Goal: Find specific page/section: Find specific page/section

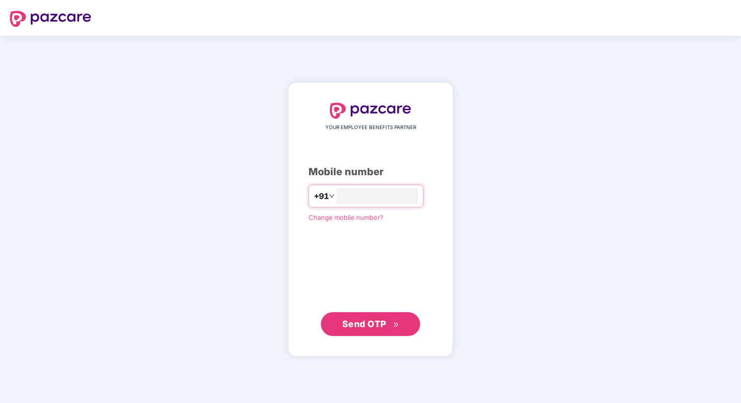
type input "**********"
click at [372, 323] on span "Send OTP" at bounding box center [364, 323] width 44 height 10
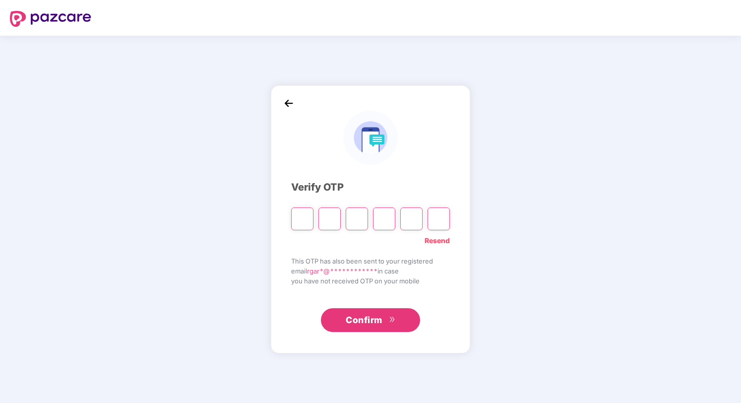
paste input "*"
type input "*"
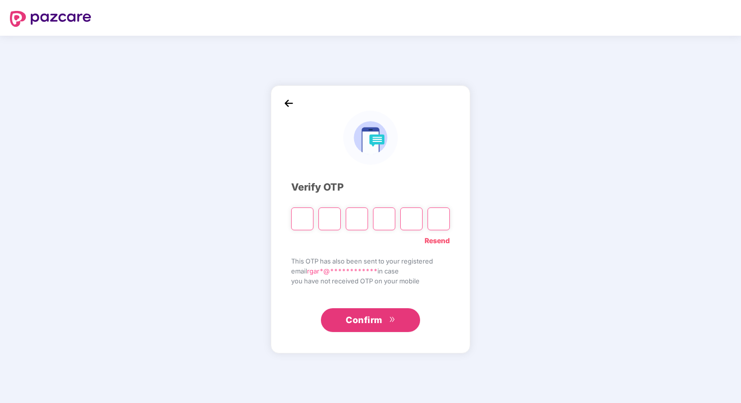
type input "*"
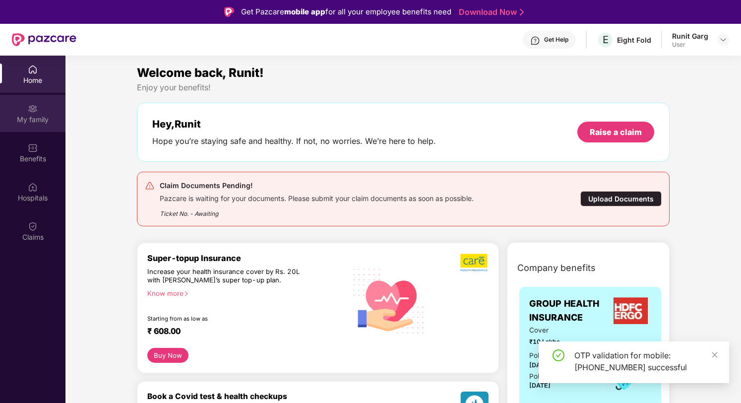
click at [39, 112] on div "My family" at bounding box center [32, 113] width 65 height 37
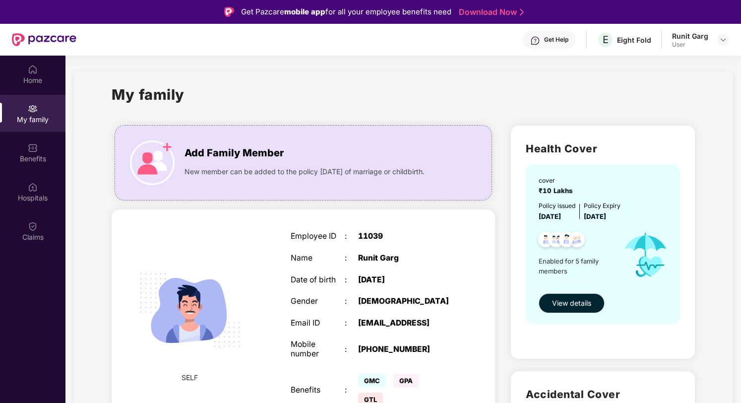
click at [346, 248] on div "Employee ID : 11039 Name : Runit Garg Date of birth : [DEMOGRAPHIC_DATA] Gender…" at bounding box center [372, 320] width 182 height 202
click at [31, 78] on div "Home" at bounding box center [32, 80] width 65 height 10
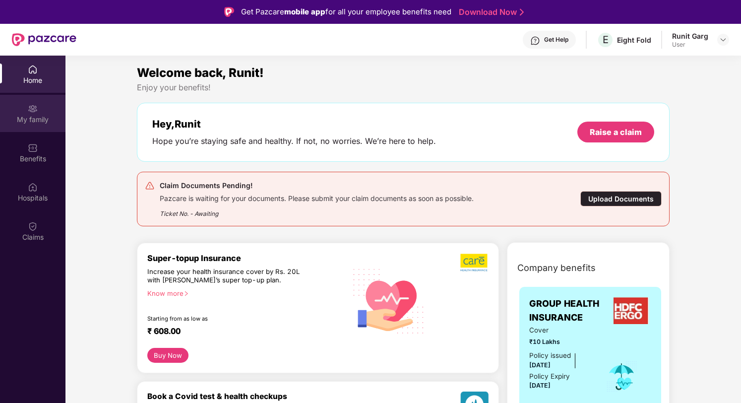
click at [38, 113] on div "My family" at bounding box center [32, 113] width 65 height 37
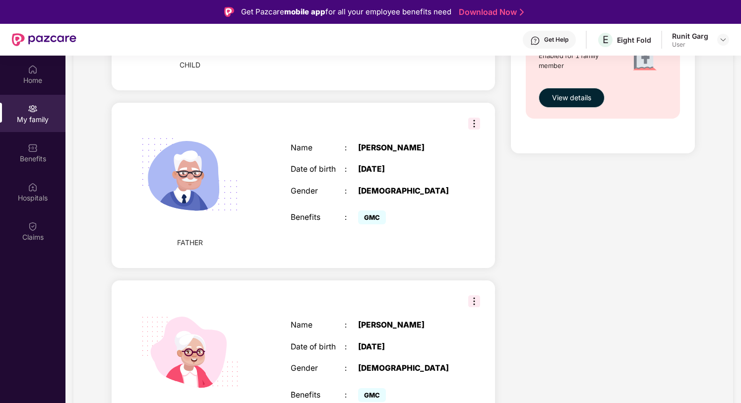
scroll to position [726, 0]
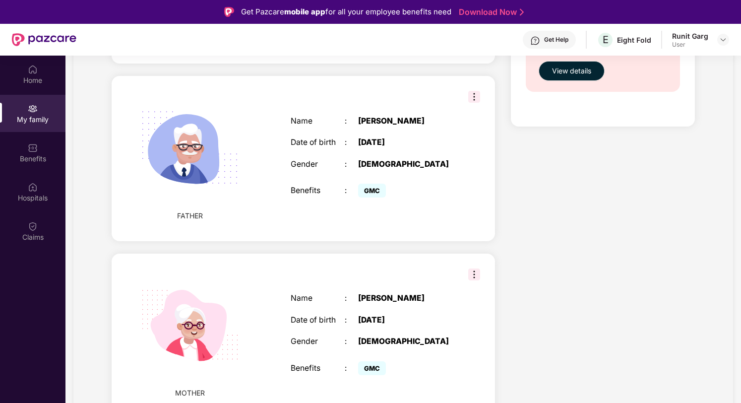
click at [471, 276] on img at bounding box center [474, 274] width 12 height 12
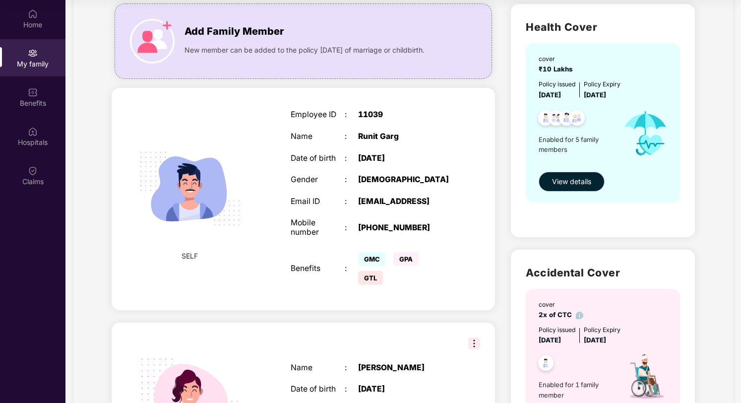
scroll to position [0, 0]
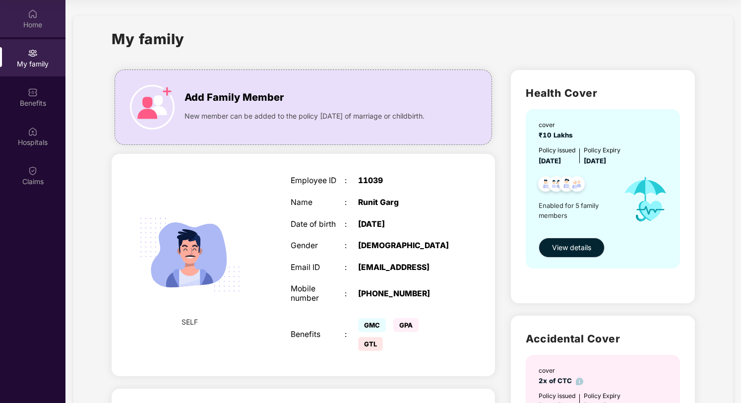
click at [29, 29] on div "Home" at bounding box center [32, 25] width 65 height 10
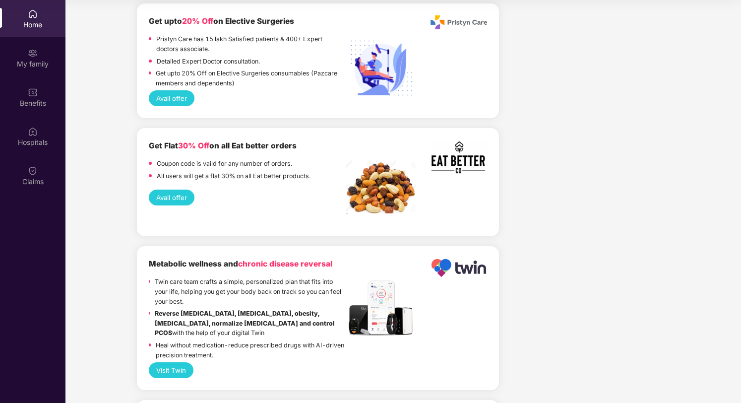
scroll to position [2534, 0]
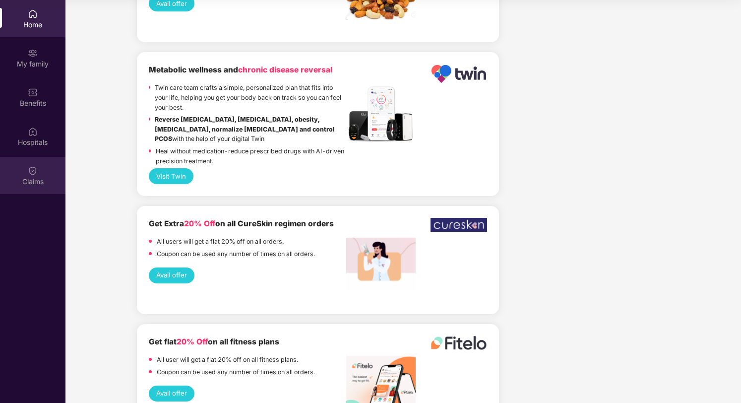
click at [30, 173] on img at bounding box center [33, 171] width 10 height 10
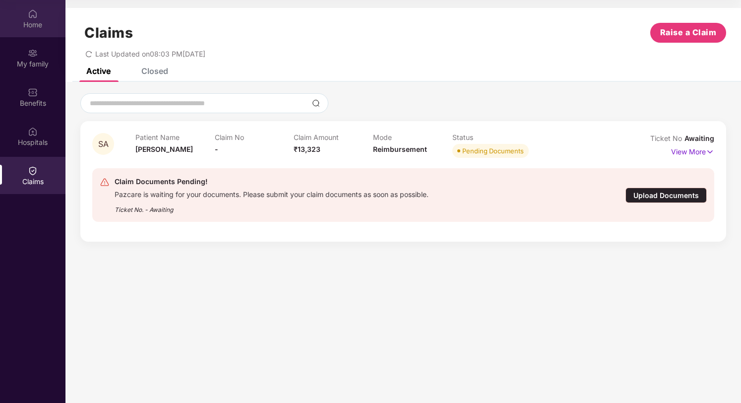
click at [32, 22] on div "Home" at bounding box center [32, 25] width 65 height 10
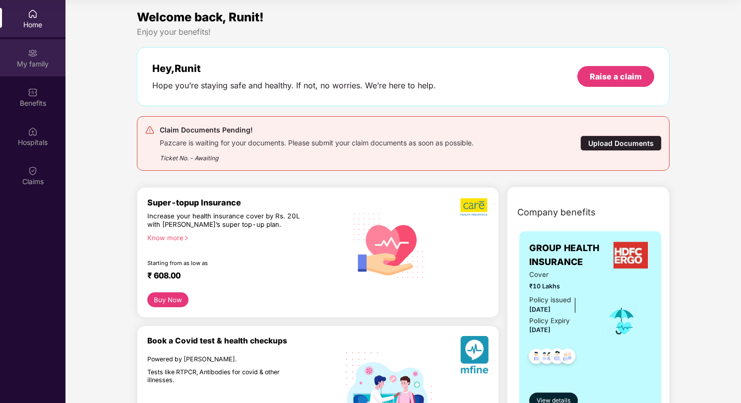
click at [32, 56] on img at bounding box center [33, 53] width 10 height 10
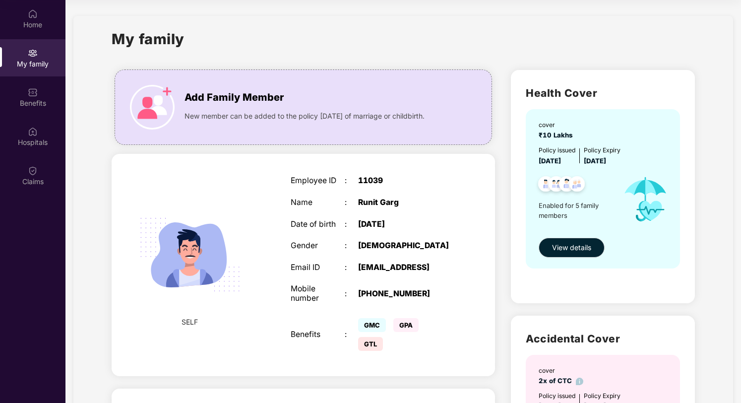
click at [325, 192] on div "Employee ID : 11039 Name : Runit Garg Date of birth : [DEMOGRAPHIC_DATA] Gender…" at bounding box center [372, 265] width 182 height 202
click at [374, 326] on span "GMC" at bounding box center [372, 325] width 28 height 14
click at [400, 329] on span "GPA" at bounding box center [405, 325] width 25 height 14
click at [371, 349] on span "GTL" at bounding box center [370, 344] width 25 height 14
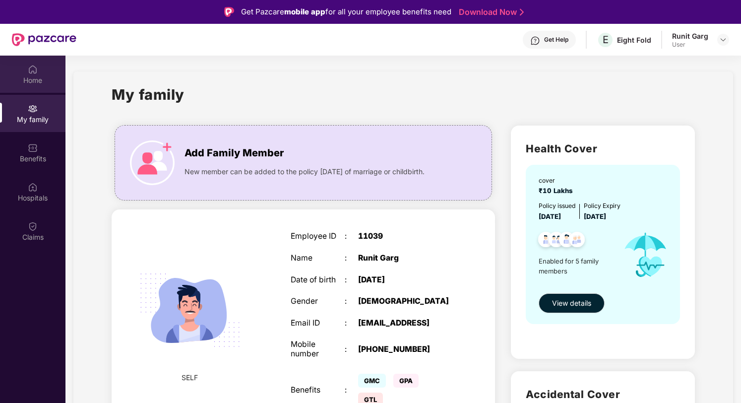
click at [33, 67] on img at bounding box center [33, 69] width 10 height 10
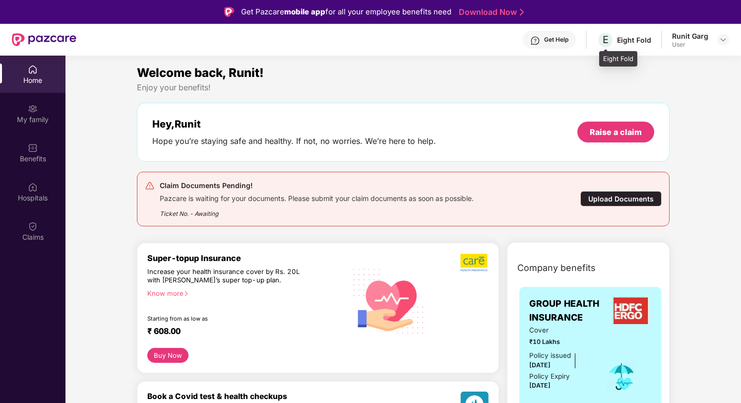
click at [629, 39] on div "Eight Fold" at bounding box center [634, 39] width 34 height 9
click at [727, 38] on img at bounding box center [723, 40] width 8 height 8
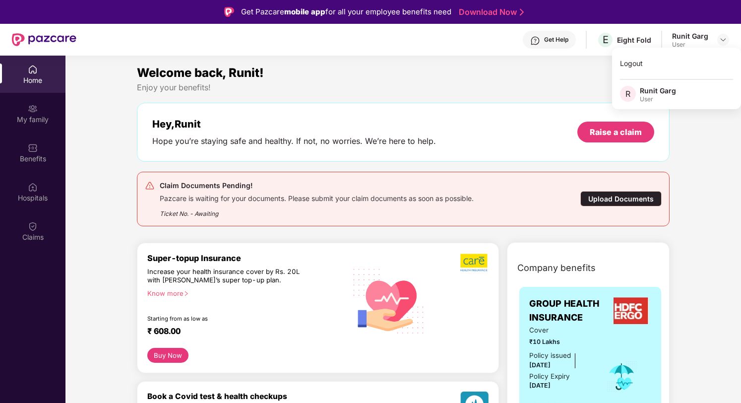
click at [383, 105] on div "Hey, Runit Hope you’re staying safe and healthy. If not, no worries. We’re here…" at bounding box center [403, 132] width 533 height 59
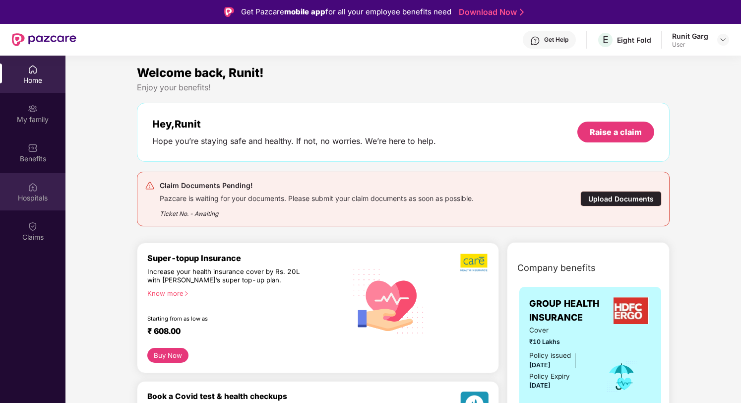
click at [26, 199] on div "Hospitals" at bounding box center [32, 198] width 65 height 10
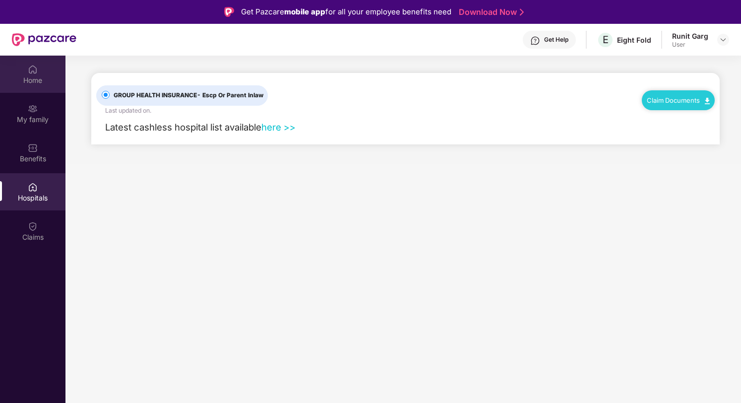
click at [41, 80] on div "Home" at bounding box center [32, 80] width 65 height 10
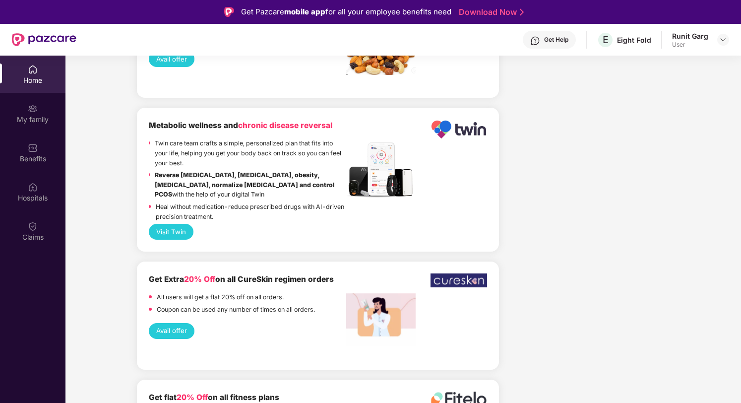
scroll to position [56, 0]
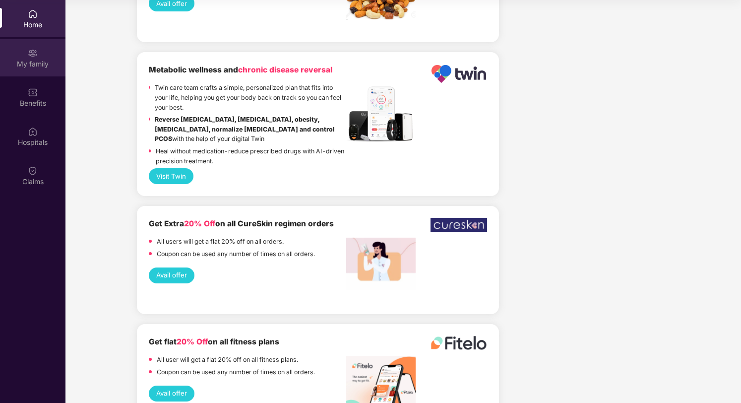
click at [40, 60] on div "My family" at bounding box center [32, 64] width 65 height 10
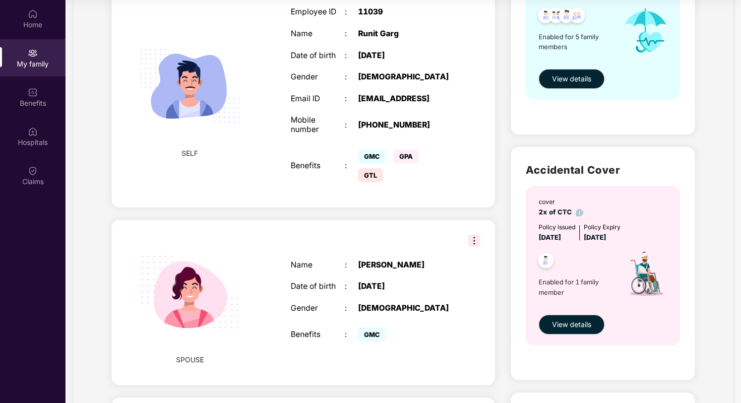
scroll to position [0, 0]
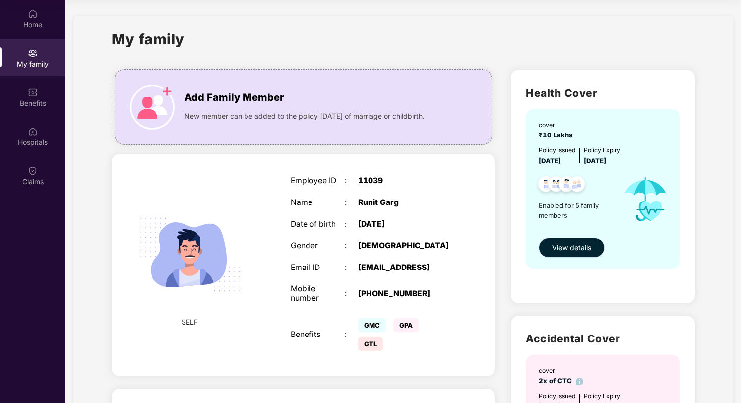
click at [574, 250] on span "View details" at bounding box center [571, 247] width 39 height 11
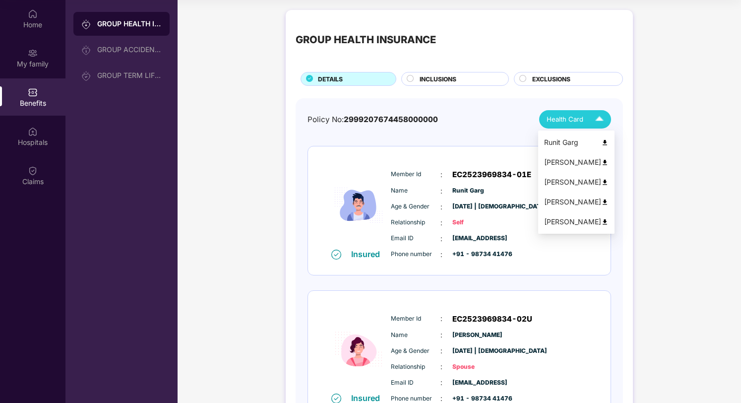
click at [598, 121] on img at bounding box center [599, 119] width 17 height 17
click at [601, 139] on img at bounding box center [604, 142] width 7 height 7
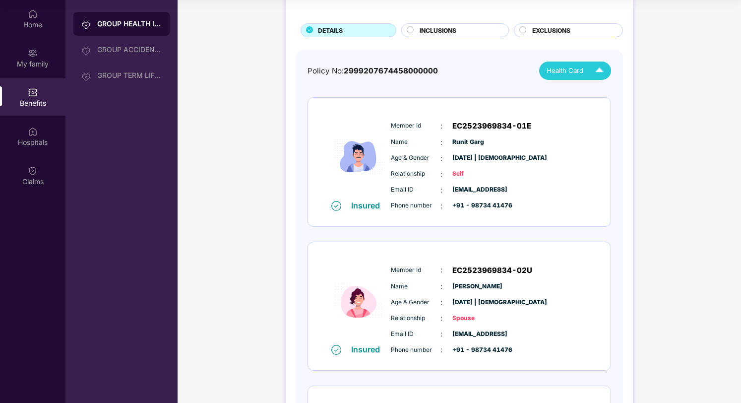
scroll to position [41, 0]
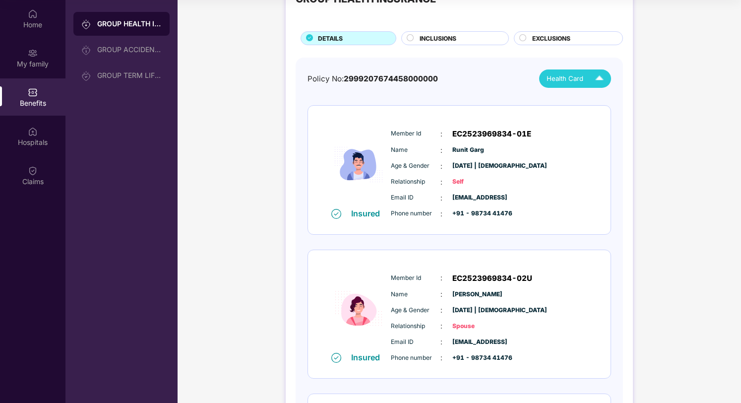
click at [578, 85] on div "Health Card" at bounding box center [578, 78] width 62 height 17
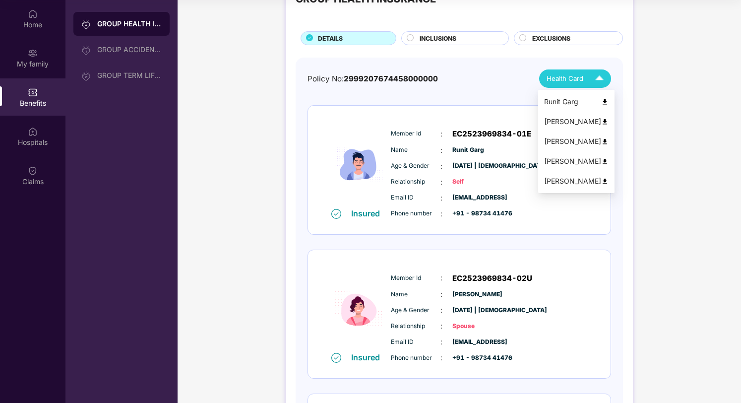
click at [569, 118] on div "[PERSON_NAME]" at bounding box center [576, 121] width 64 height 11
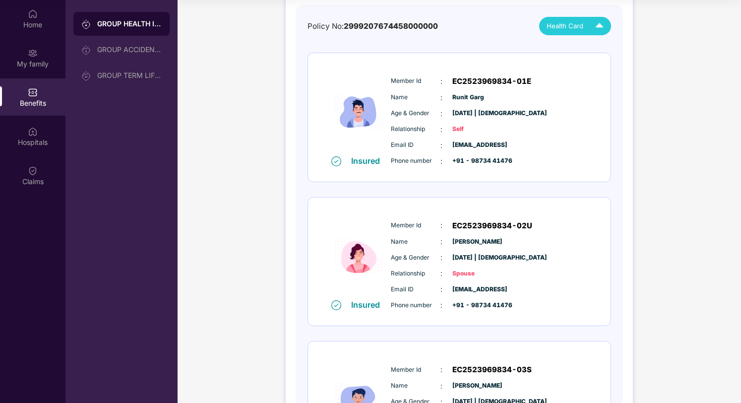
scroll to position [0, 0]
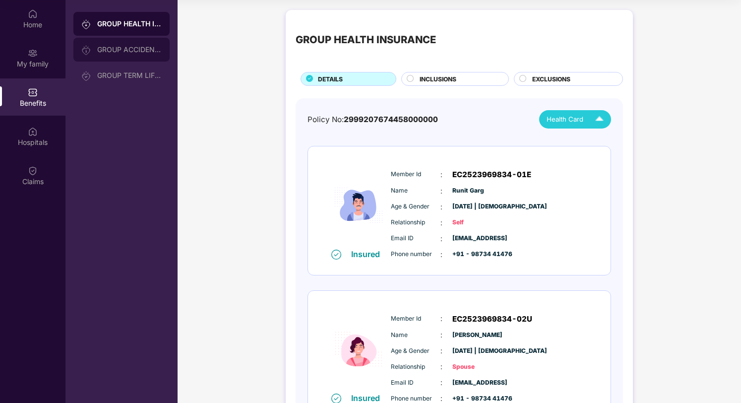
click at [126, 54] on div "GROUP ACCIDENTAL INSURANCE" at bounding box center [121, 50] width 96 height 24
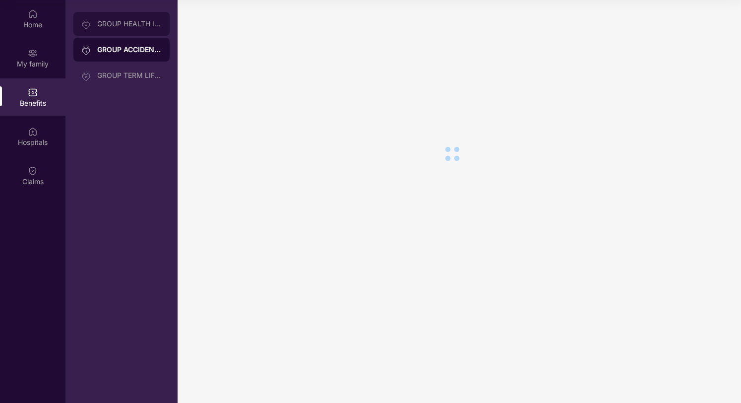
click at [128, 26] on div "GROUP HEALTH INSURANCE" at bounding box center [129, 24] width 64 height 8
